Goal: Task Accomplishment & Management: Manage account settings

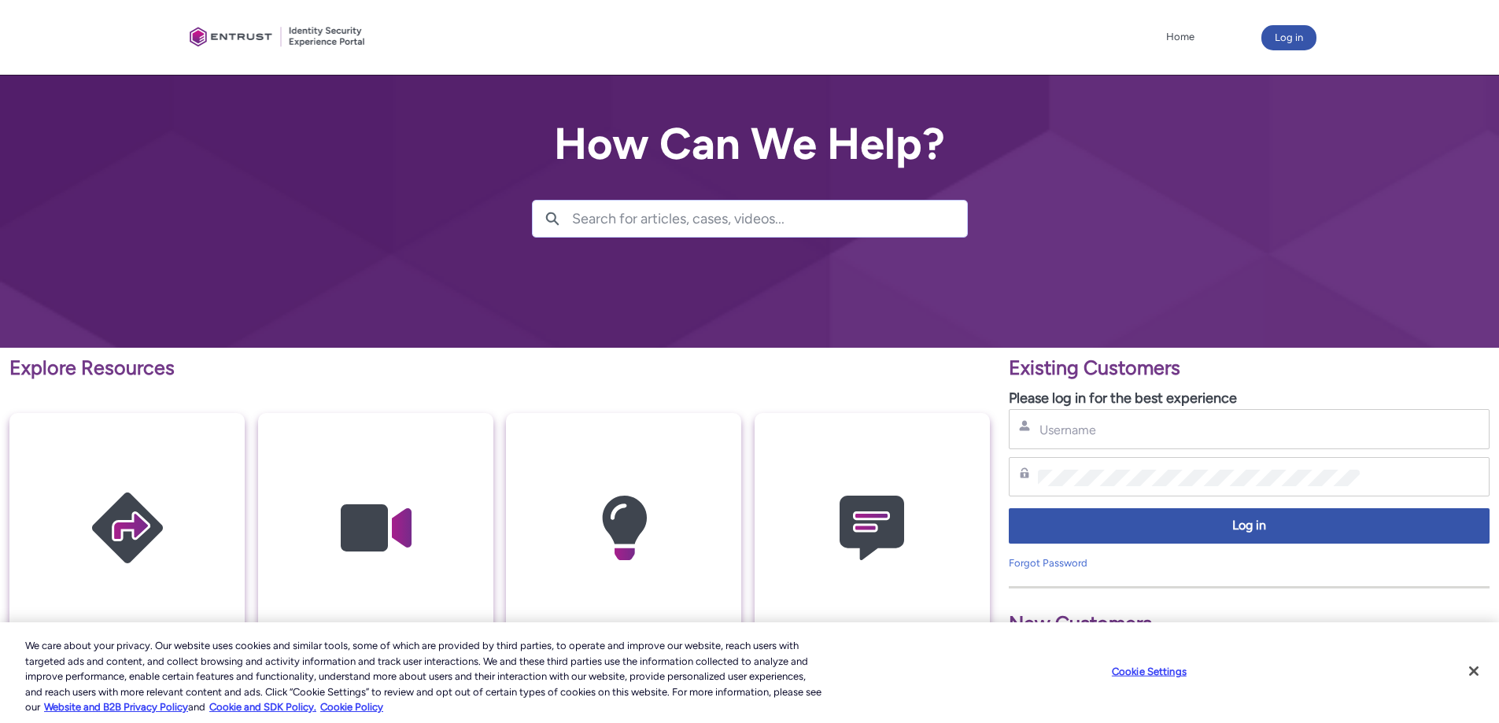
click at [1291, 38] on button "Log in" at bounding box center [1288, 37] width 55 height 25
click at [1292, 31] on button "Log in" at bounding box center [1288, 37] width 55 height 25
click at [1071, 428] on input "Username" at bounding box center [1199, 430] width 322 height 17
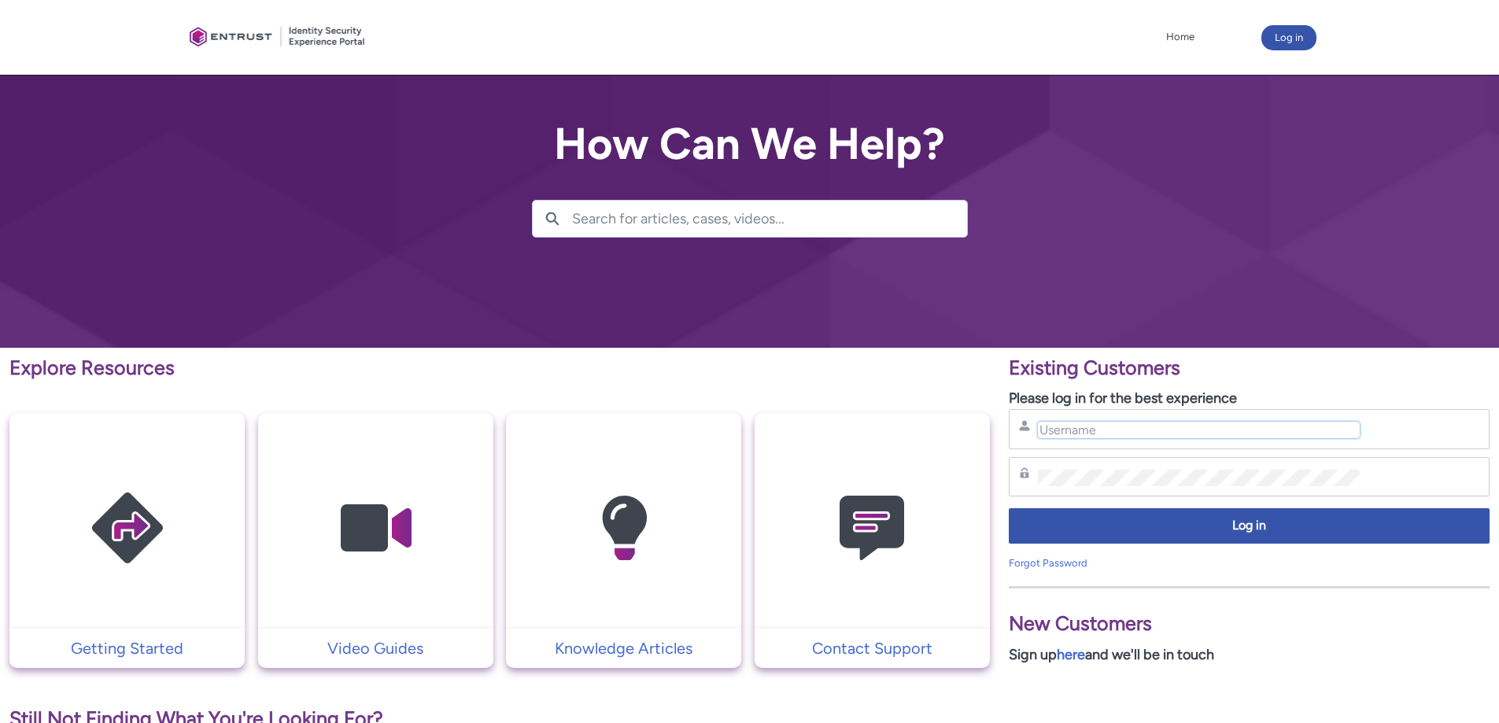
click at [1070, 428] on input "Username" at bounding box center [1199, 430] width 322 height 17
click at [1069, 433] on input "Username" at bounding box center [1199, 430] width 322 height 17
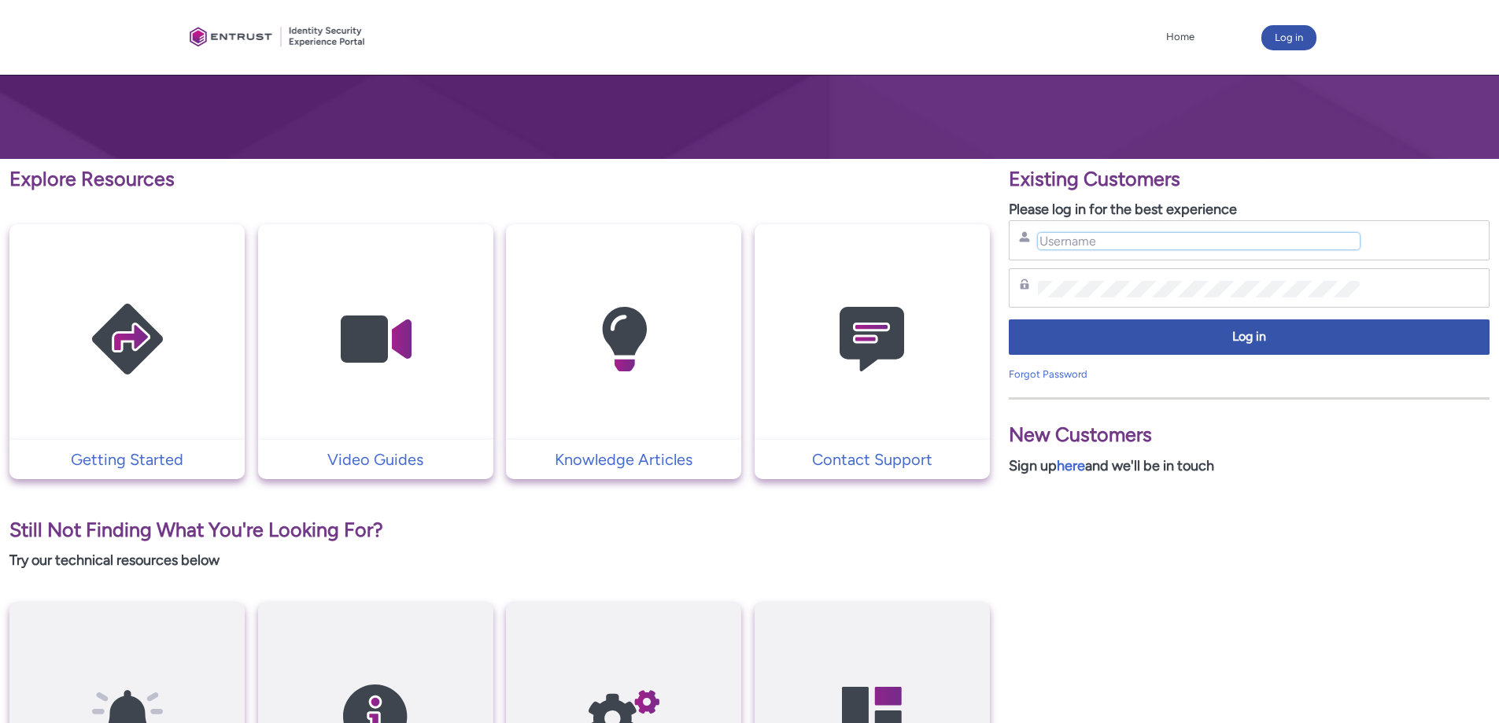
scroll to position [187, 0]
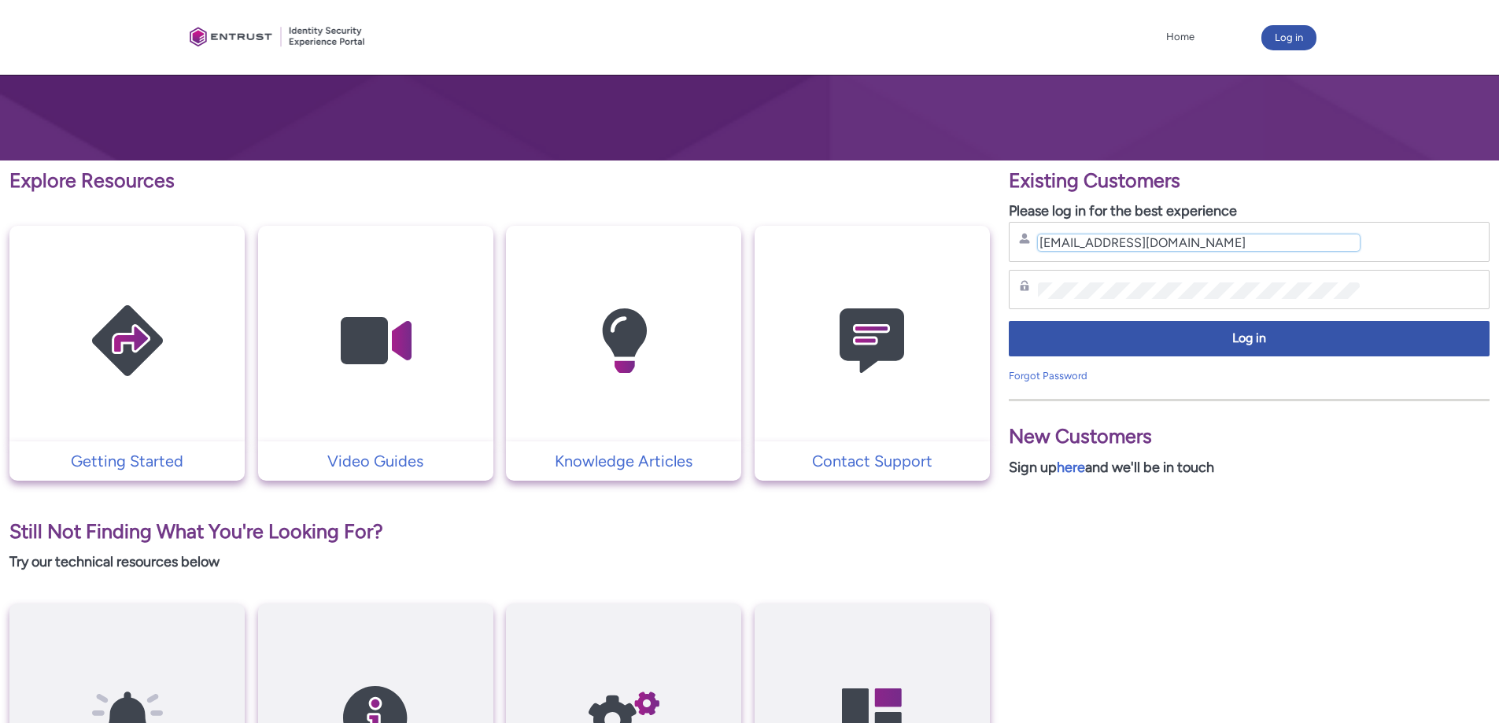
type input "krishna.balsani@hpe.com"
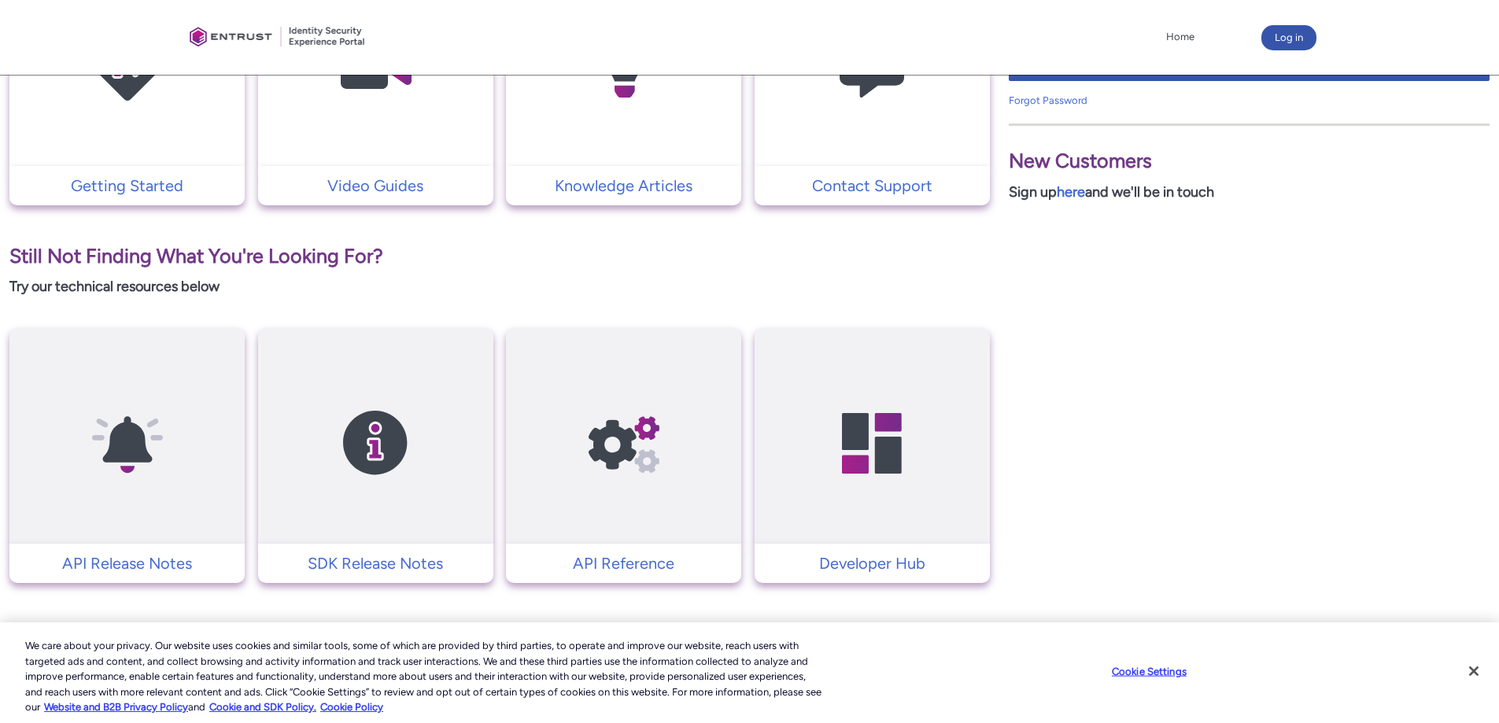
scroll to position [461, 0]
click at [1476, 673] on button "Close" at bounding box center [1473, 671] width 35 height 35
